Goal: Information Seeking & Learning: Learn about a topic

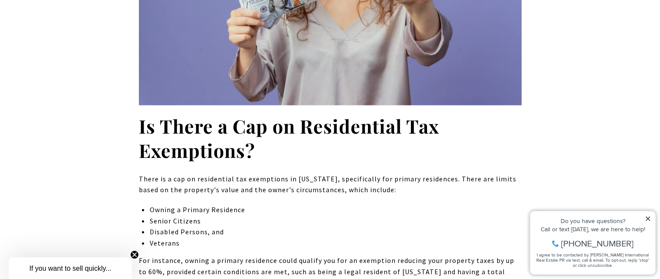
click at [648, 217] on icon at bounding box center [647, 219] width 6 height 6
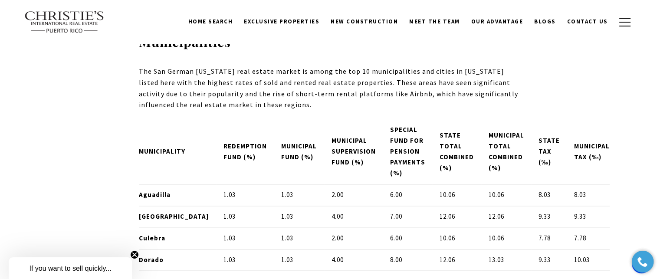
scroll to position [4595, 0]
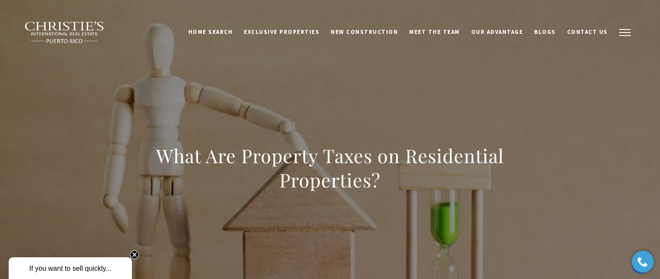
click at [623, 33] on span "button" at bounding box center [624, 32] width 11 height 1
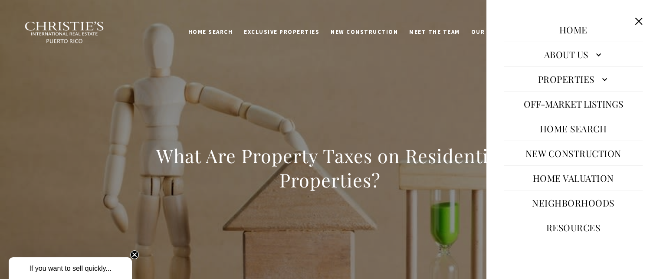
click at [601, 78] on link "Properties" at bounding box center [572, 79] width 139 height 21
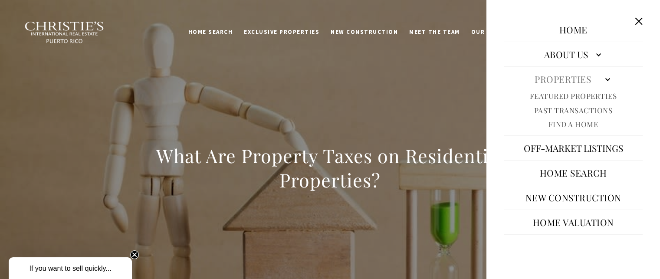
click at [601, 78] on link "Properties" at bounding box center [572, 79] width 139 height 21
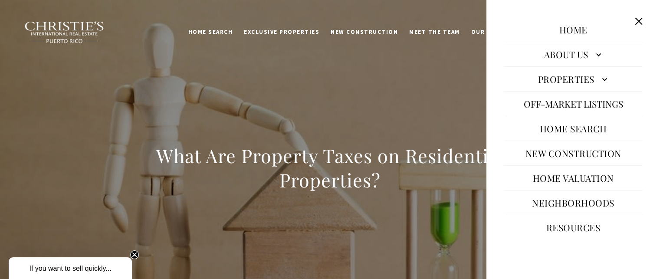
click at [447, 107] on div "What Are Property Taxes on Residential Properties?" at bounding box center [329, 173] width 607 height 260
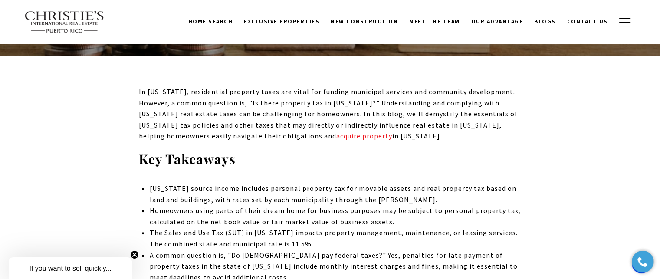
scroll to position [217, 0]
